Goal: Task Accomplishment & Management: Use online tool/utility

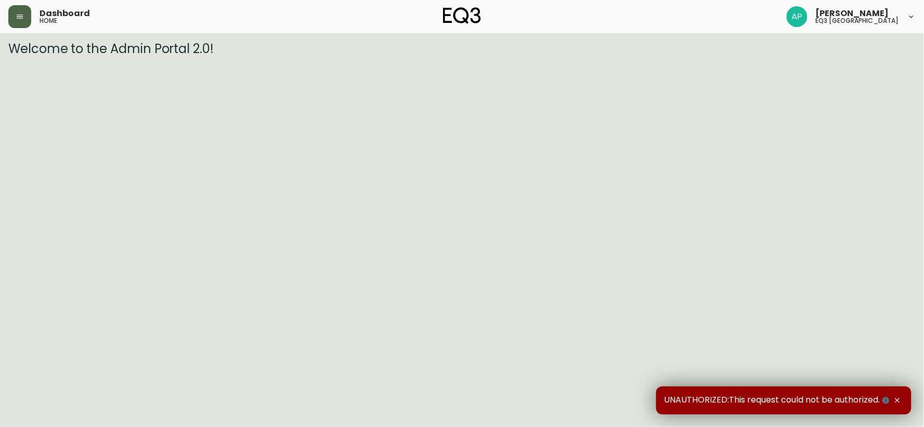
click at [14, 19] on button "button" at bounding box center [19, 16] width 23 height 23
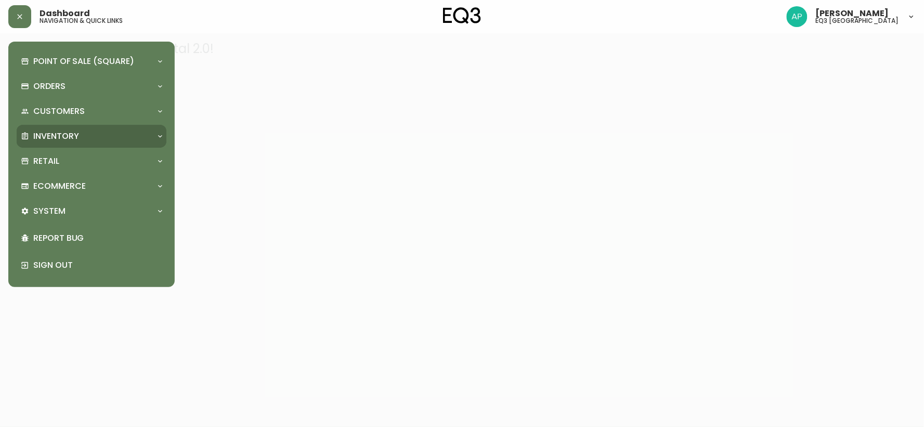
click at [116, 130] on div "Inventory" at bounding box center [86, 135] width 131 height 11
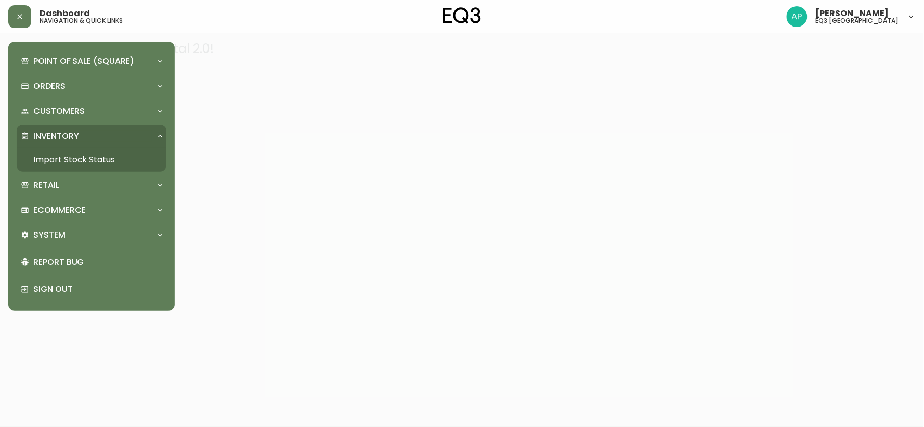
click at [92, 154] on link "Import Stock Status" at bounding box center [92, 160] width 150 height 24
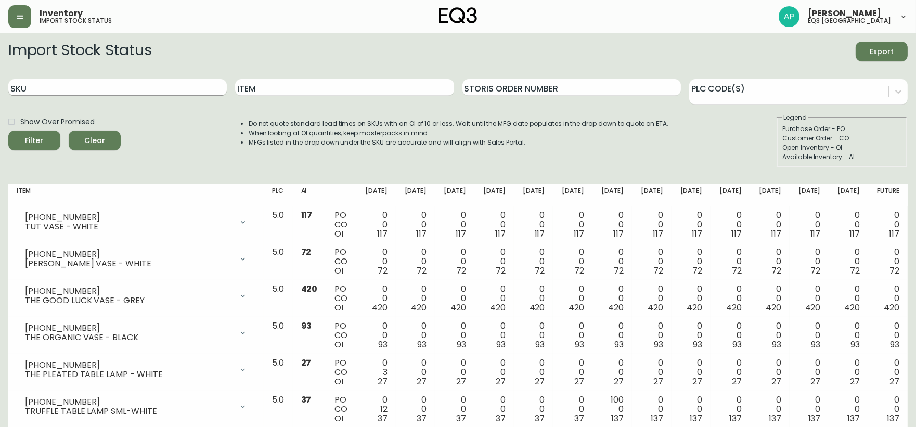
click at [143, 88] on input "SKU" at bounding box center [117, 87] width 218 height 17
paste input "[PHONE_NUMBER]"
type input "[PHONE_NUMBER]"
click at [8, 130] on button "Filter" at bounding box center [34, 140] width 52 height 20
